Goal: Information Seeking & Learning: Learn about a topic

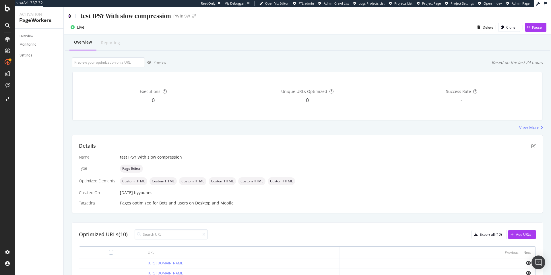
click at [69, 15] on icon at bounding box center [69, 16] width 3 height 4
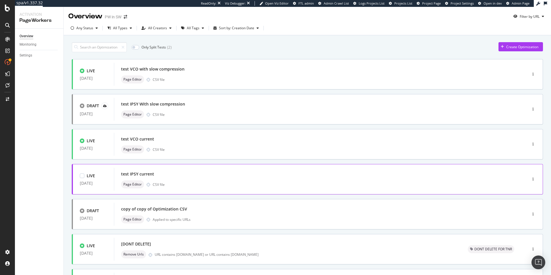
click at [160, 182] on div "CSV file" at bounding box center [159, 184] width 12 height 5
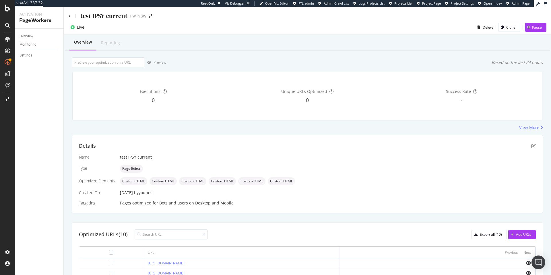
click at [70, 13] on div "test IPSY current" at bounding box center [97, 15] width 59 height 9
click at [68, 17] on icon at bounding box center [69, 16] width 3 height 4
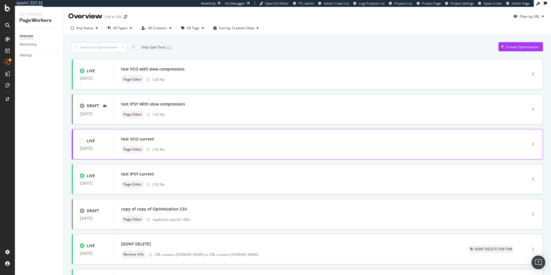
click at [137, 141] on div "test VCO current" at bounding box center [137, 139] width 33 height 6
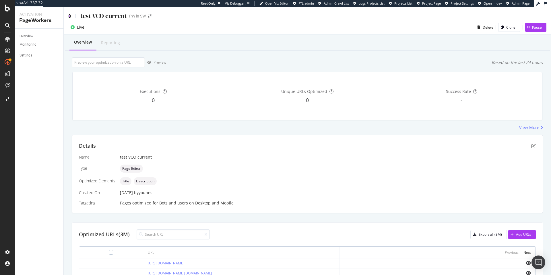
click at [70, 15] on icon at bounding box center [69, 16] width 3 height 4
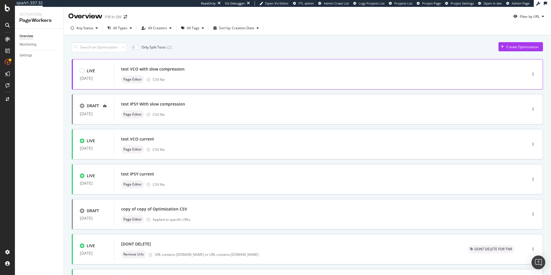
click at [154, 72] on div "test VCO with slow compression" at bounding box center [312, 69] width 382 height 8
